Goal: Find specific fact

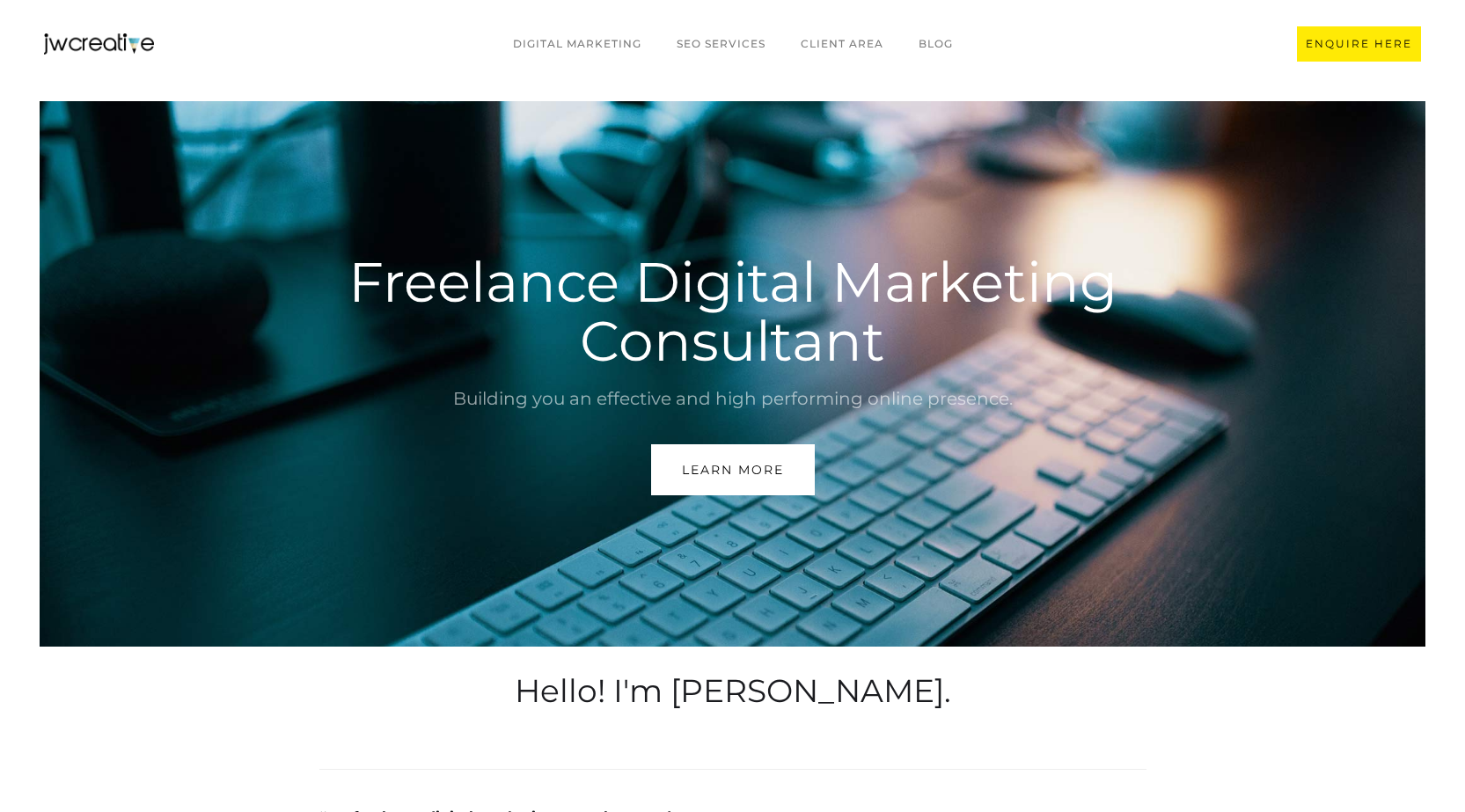
scroll to position [4926, 0]
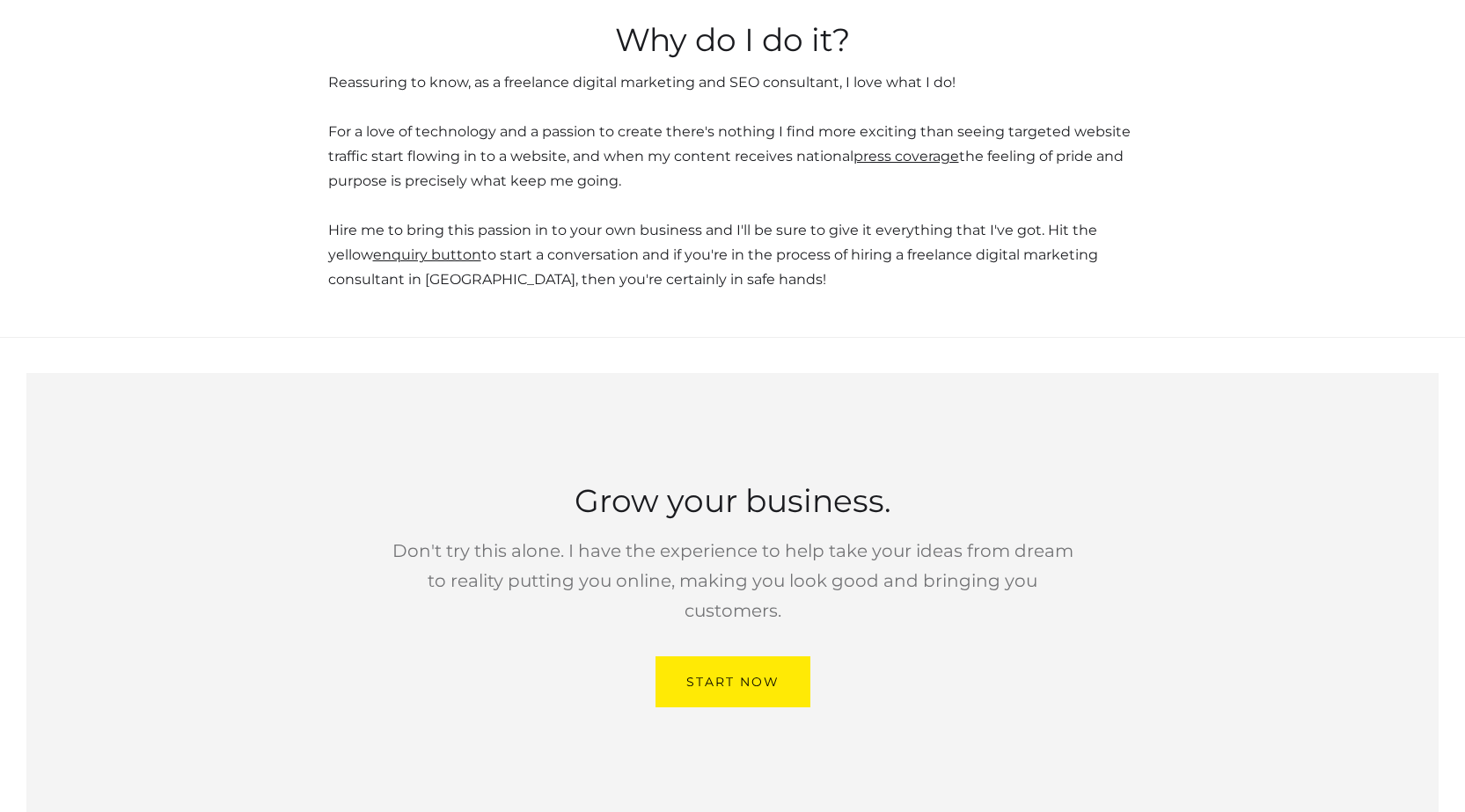
scroll to position [4926, 0]
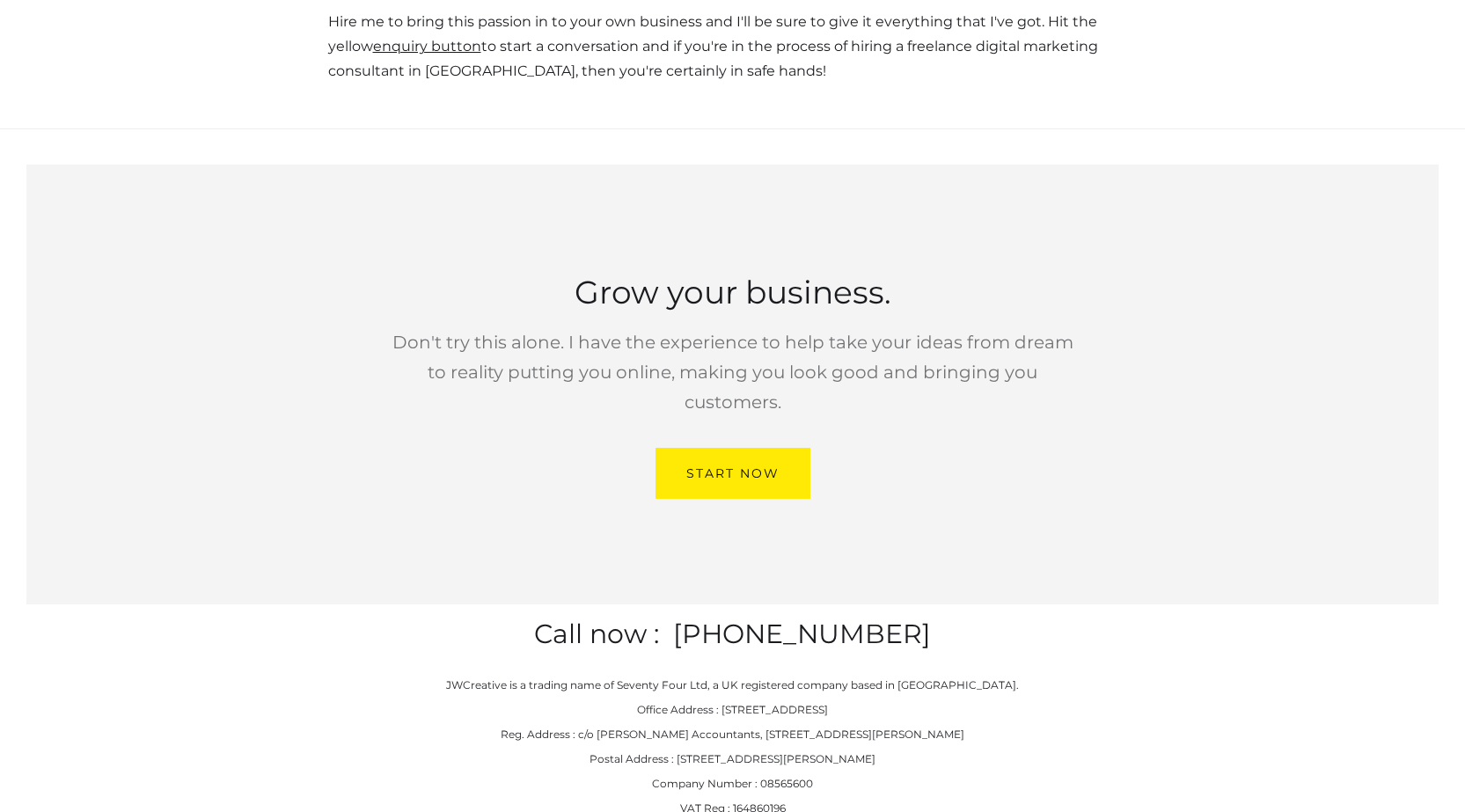
click at [772, 683] on p "JWCreative is a trading name of Seventy Four Ltd, a UK registered company based…" at bounding box center [732, 758] width 573 height 172
copy p "08565600"
